Goal: Task Accomplishment & Management: Complete application form

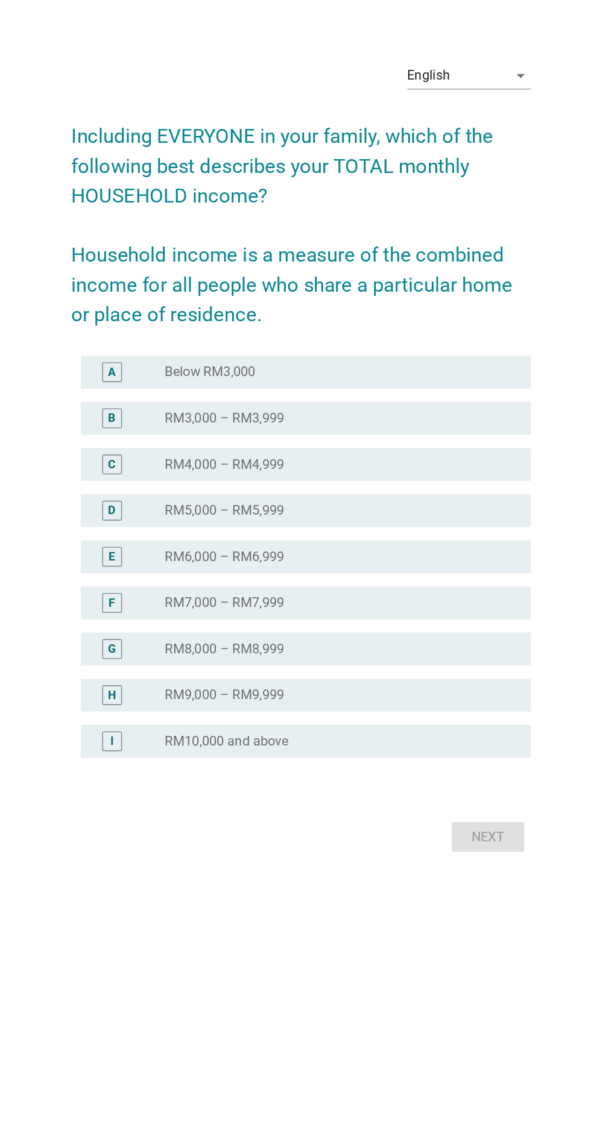
scroll to position [2, 0]
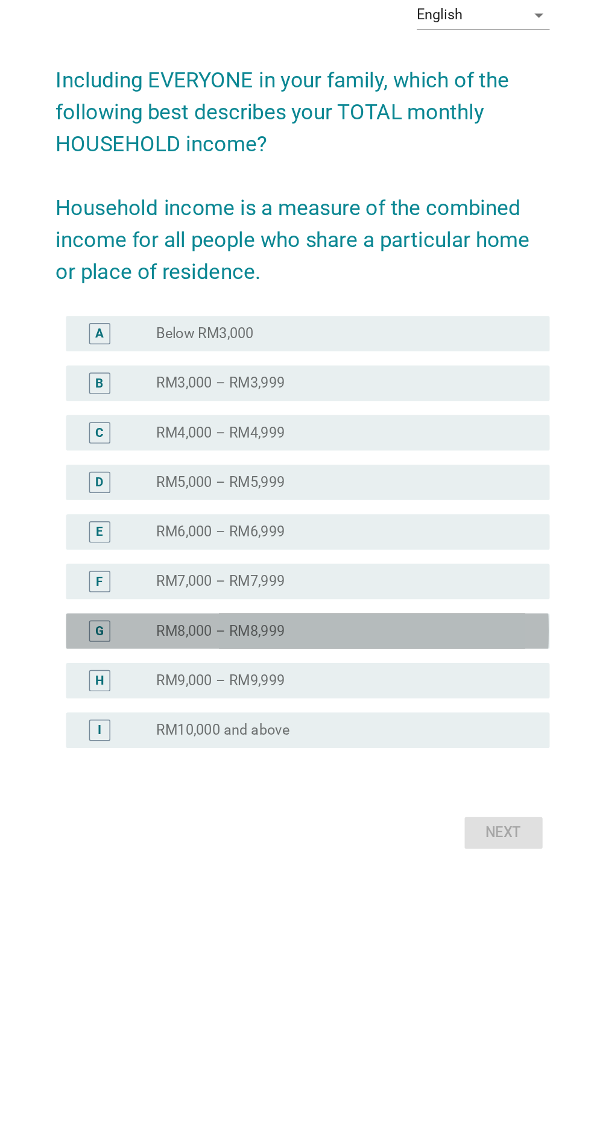
click at [394, 712] on div "radio_button_unchecked RM8,000 – RM8,999" at bounding box center [320, 706] width 248 height 12
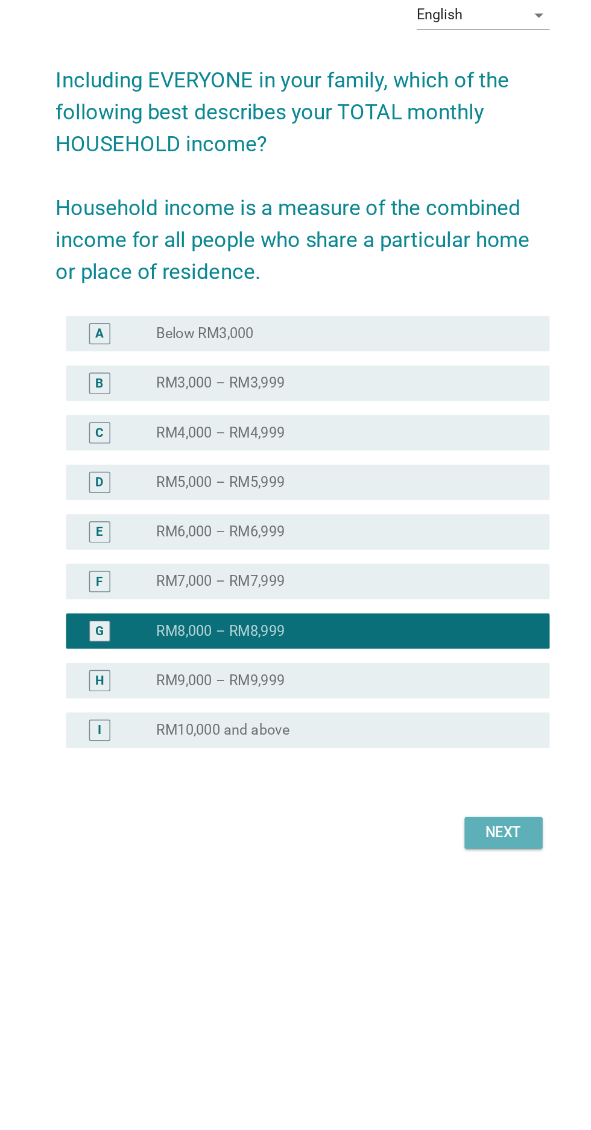
click at [441, 851] on div "Next" at bounding box center [432, 844] width 34 height 14
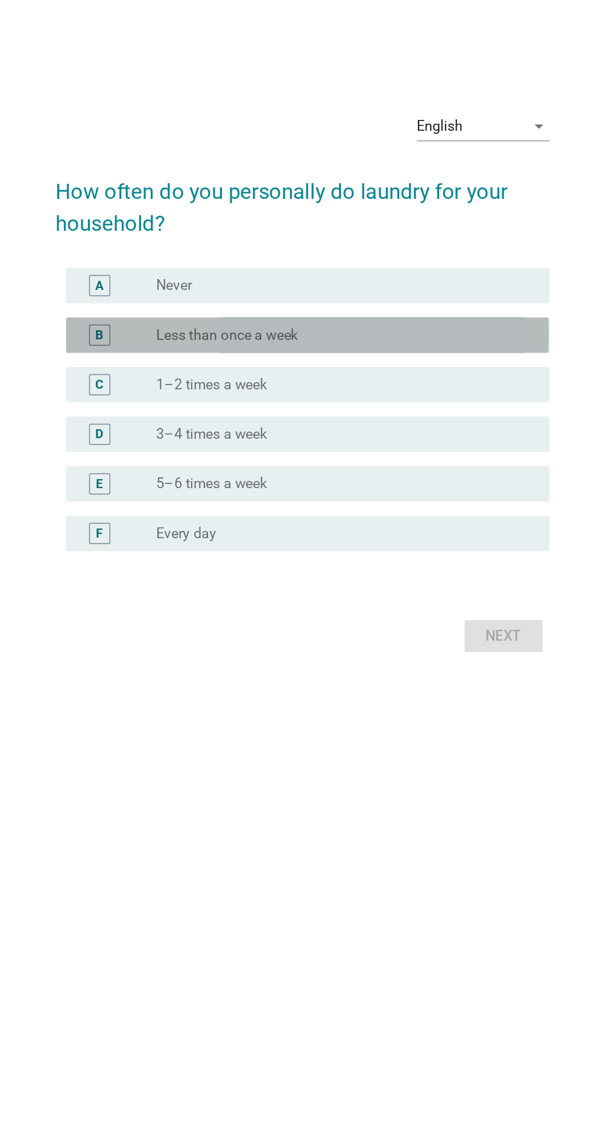
click at [366, 499] on div "radio_button_unchecked Less than once a week" at bounding box center [320, 505] width 248 height 12
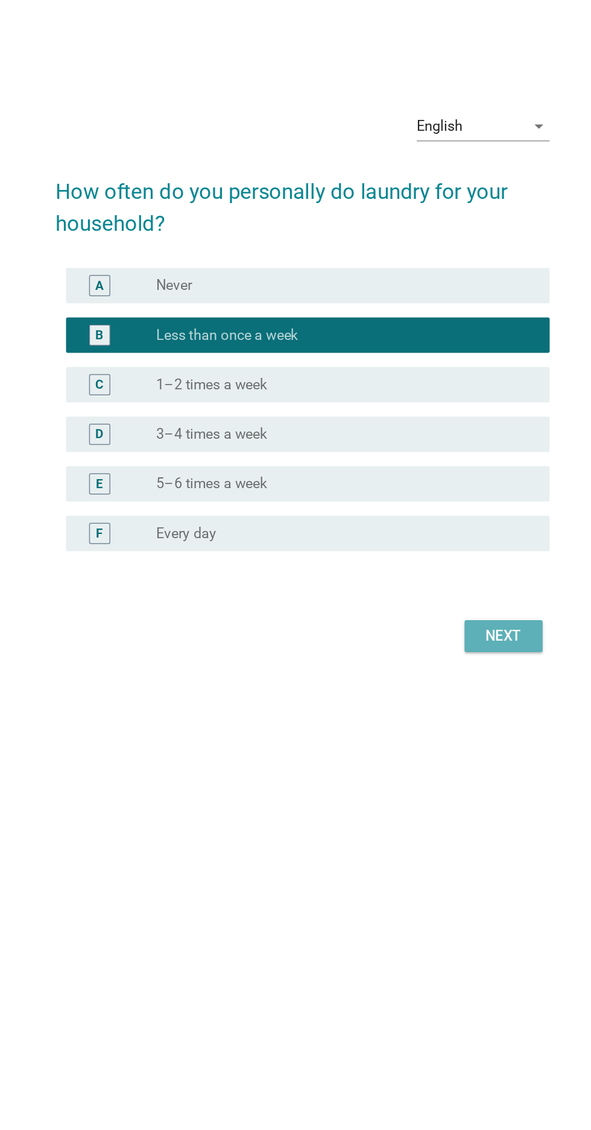
click at [442, 703] on div "Next" at bounding box center [432, 710] width 34 height 14
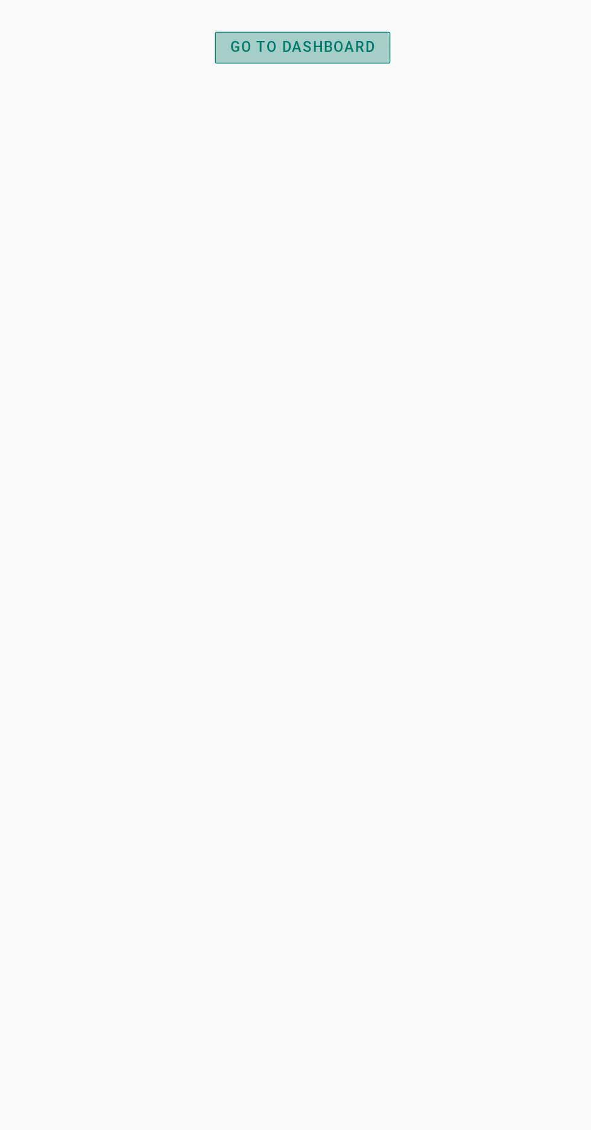
click at [317, 300] on button "GO TO DASHBOARD" at bounding box center [295, 309] width 119 height 22
